Goal: Transaction & Acquisition: Purchase product/service

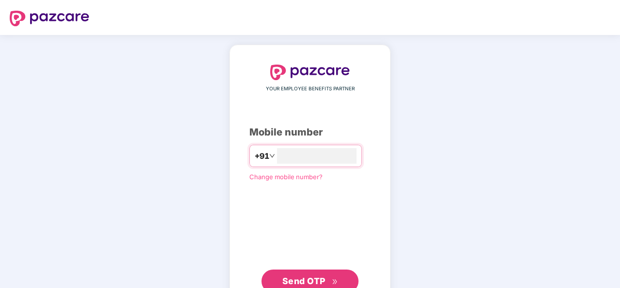
scroll to position [33, 0]
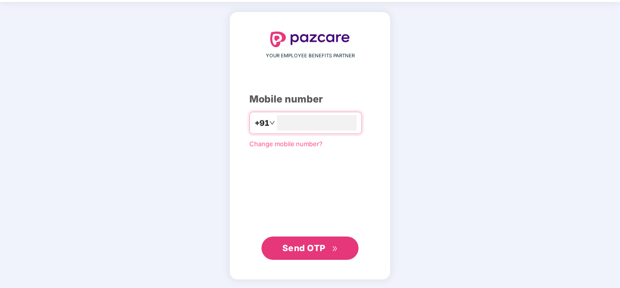
type input "**********"
click at [309, 244] on span "Send OTP" at bounding box center [303, 247] width 43 height 10
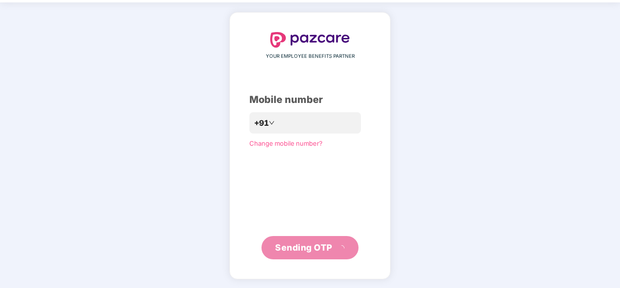
scroll to position [28, 0]
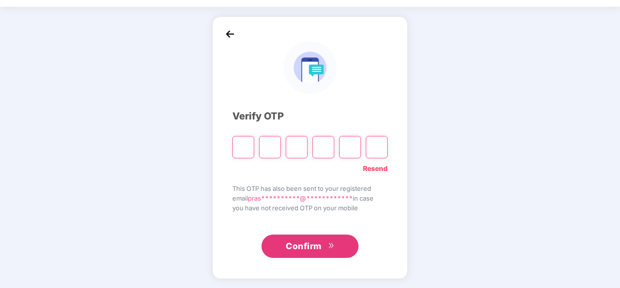
type input "*"
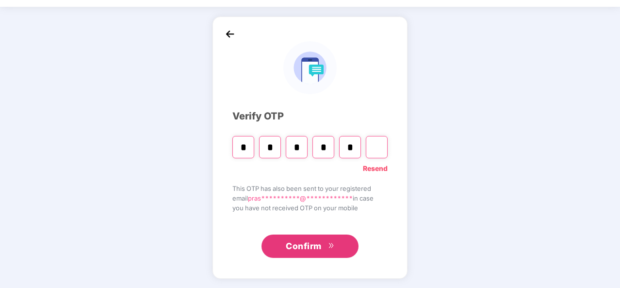
type input "*"
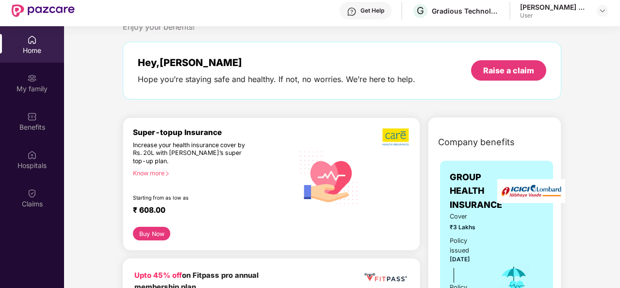
scroll to position [34, 0]
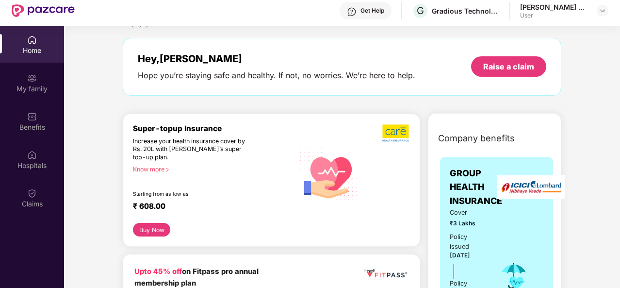
click at [153, 168] on div "Know more" at bounding box center [211, 168] width 156 height 7
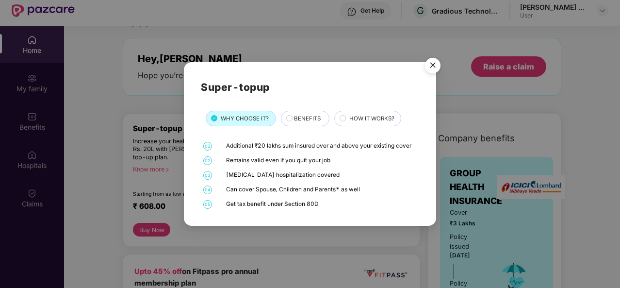
click at [152, 174] on div "Super-topup WHY CHOOSE IT? BENEFITS HOW IT WORKS? 01 Additional ₹20 lakhs sum i…" at bounding box center [310, 144] width 620 height 288
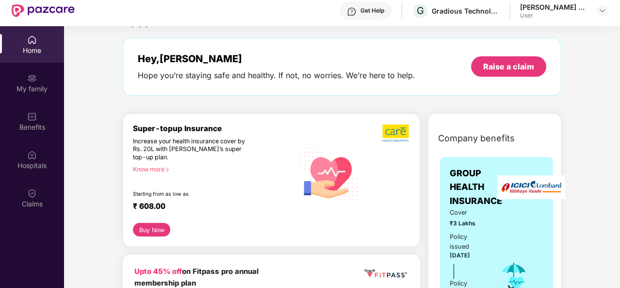
click at [155, 224] on button "Buy Now" at bounding box center [151, 230] width 37 height 14
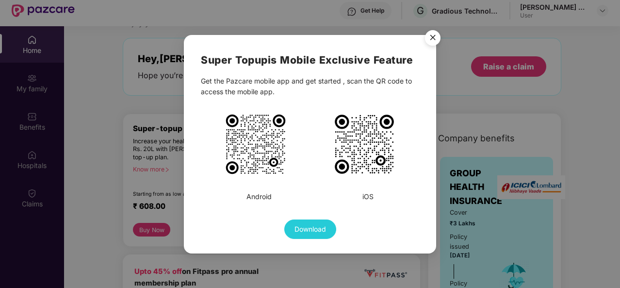
click at [431, 40] on img "Close" at bounding box center [432, 39] width 27 height 27
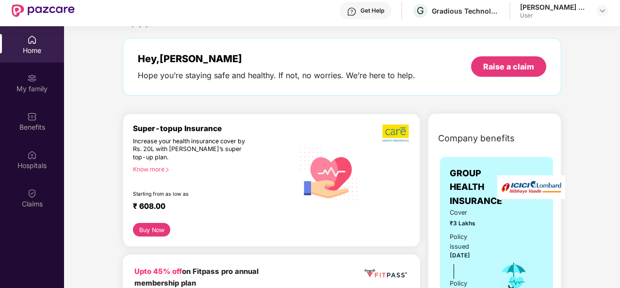
click at [375, 9] on div "Get Help" at bounding box center [372, 11] width 24 height 8
